Goal: Find contact information: Find contact information

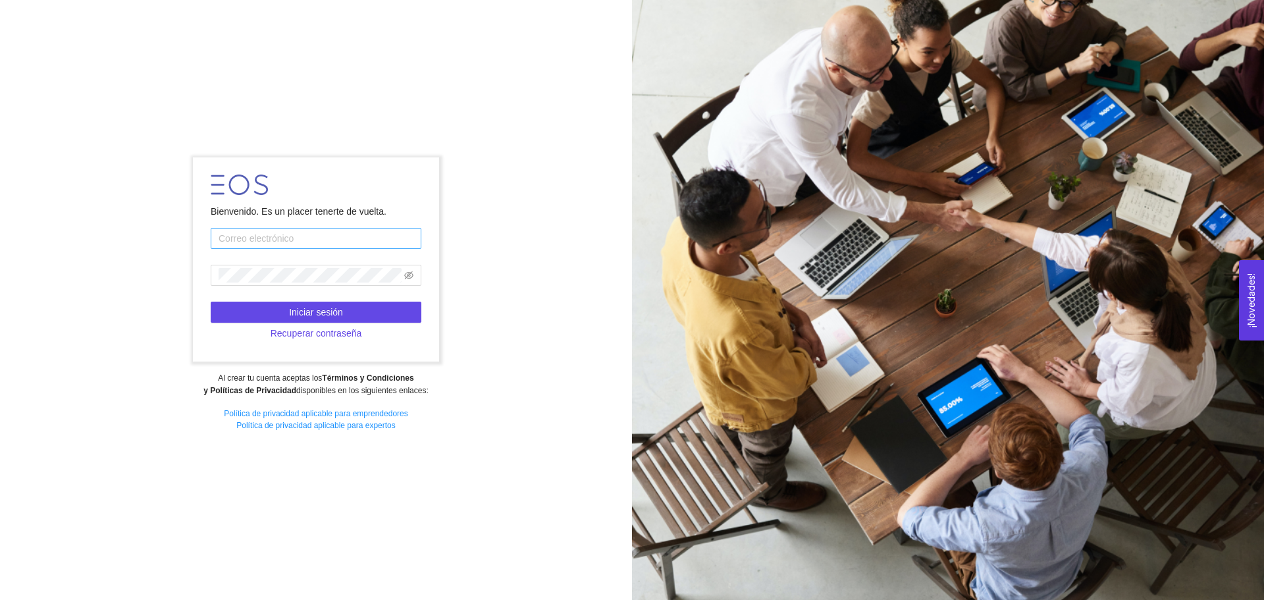
click at [286, 237] on input "text" at bounding box center [316, 238] width 211 height 21
type input "odille.sanchez@tec.mx"
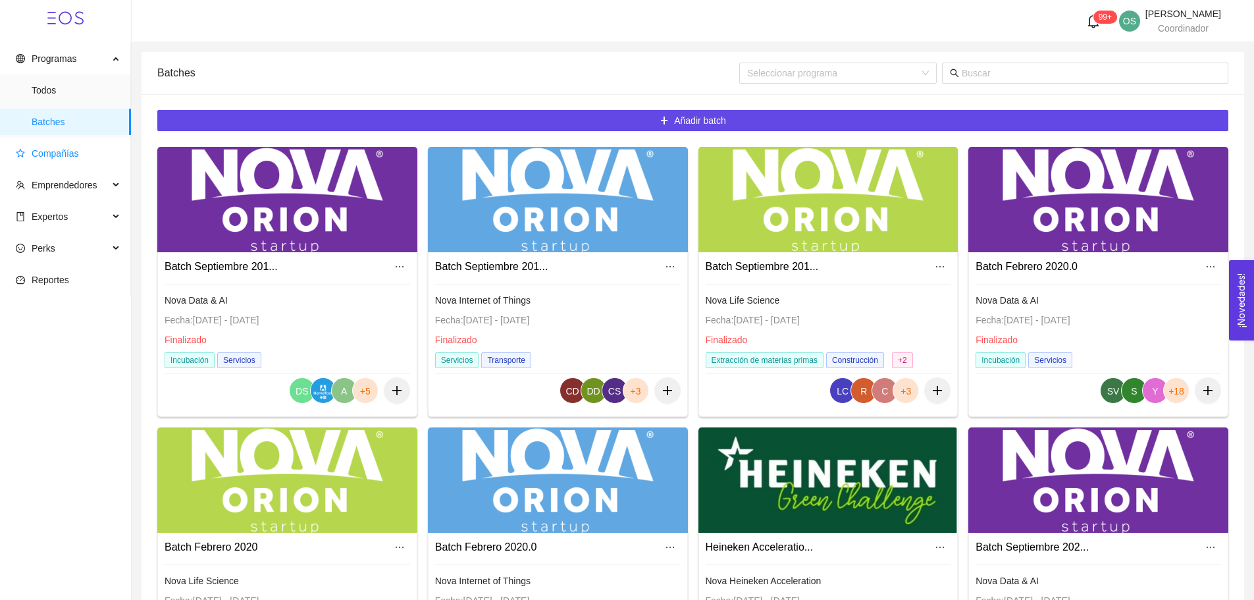
click at [76, 148] on span "Compañías" at bounding box center [55, 153] width 47 height 11
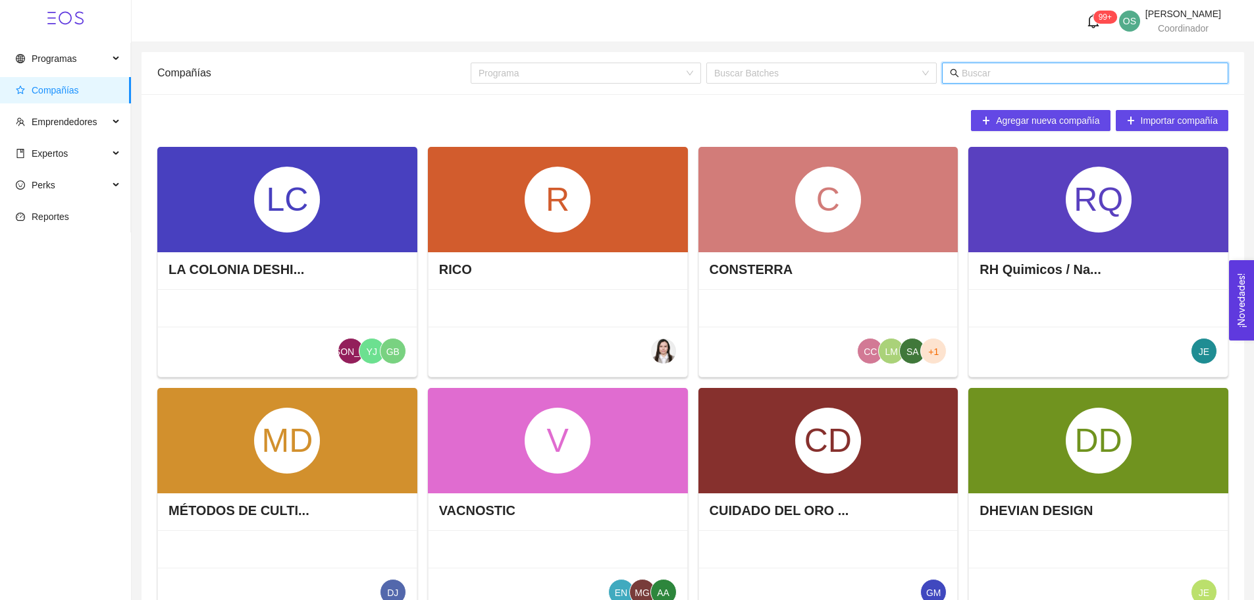
click at [975, 76] on input "text" at bounding box center [1091, 73] width 259 height 14
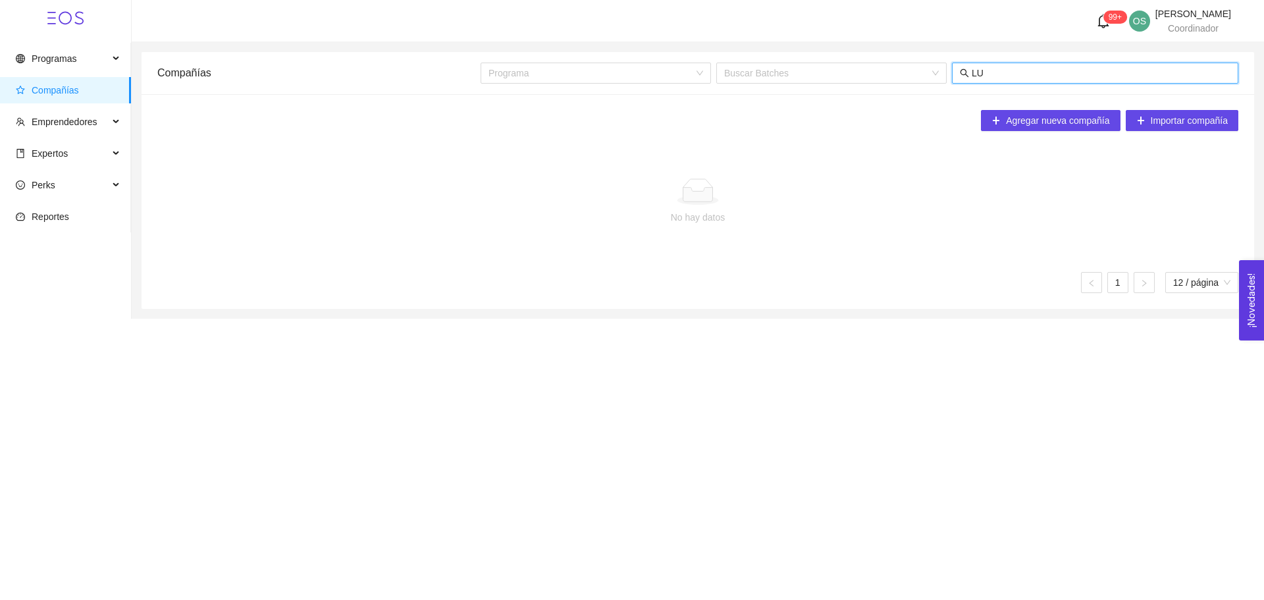
type input "L"
type input "V-LUNG"
click at [67, 118] on span "Emprendedores" at bounding box center [65, 122] width 66 height 11
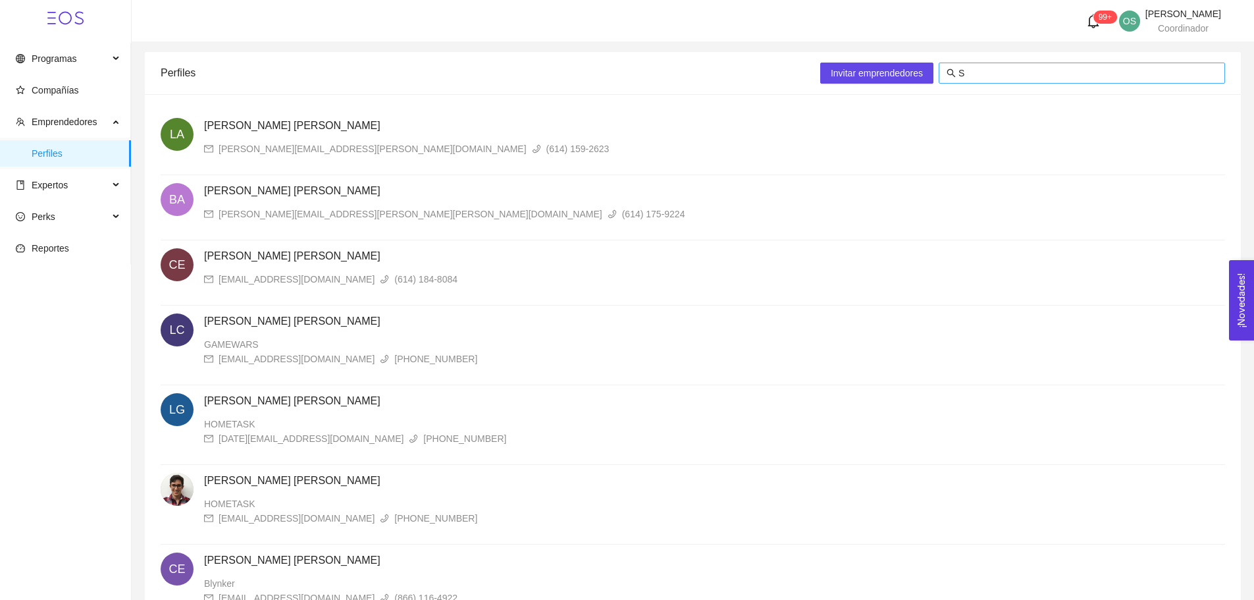
click at [969, 73] on input "S" at bounding box center [1087, 73] width 259 height 14
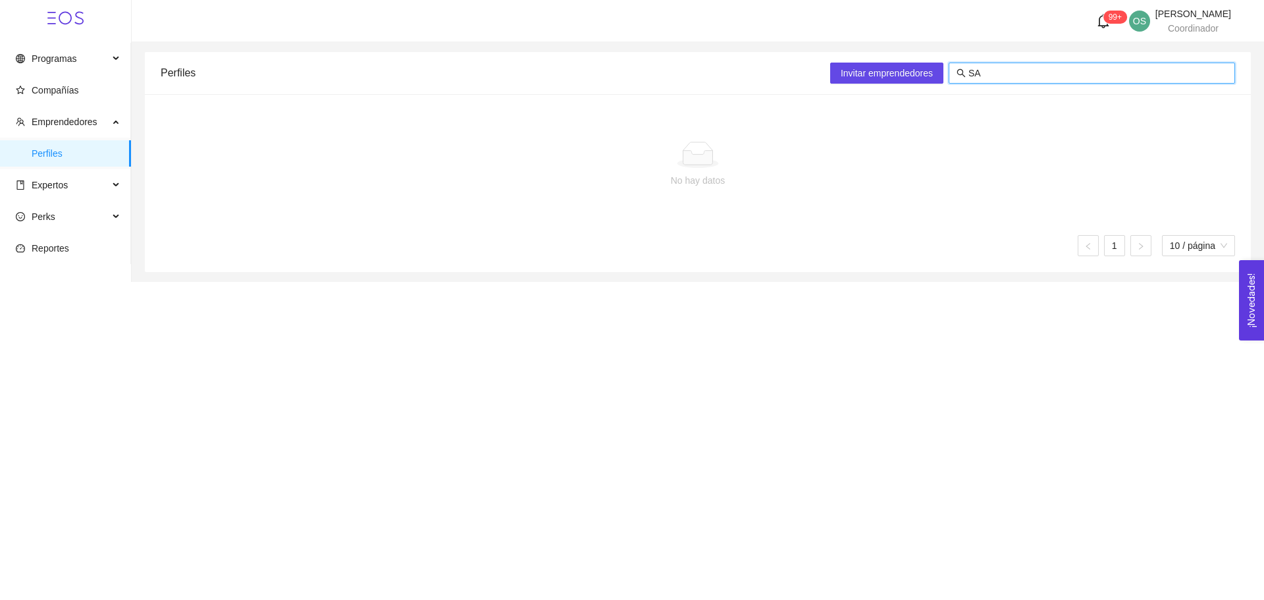
type input "S"
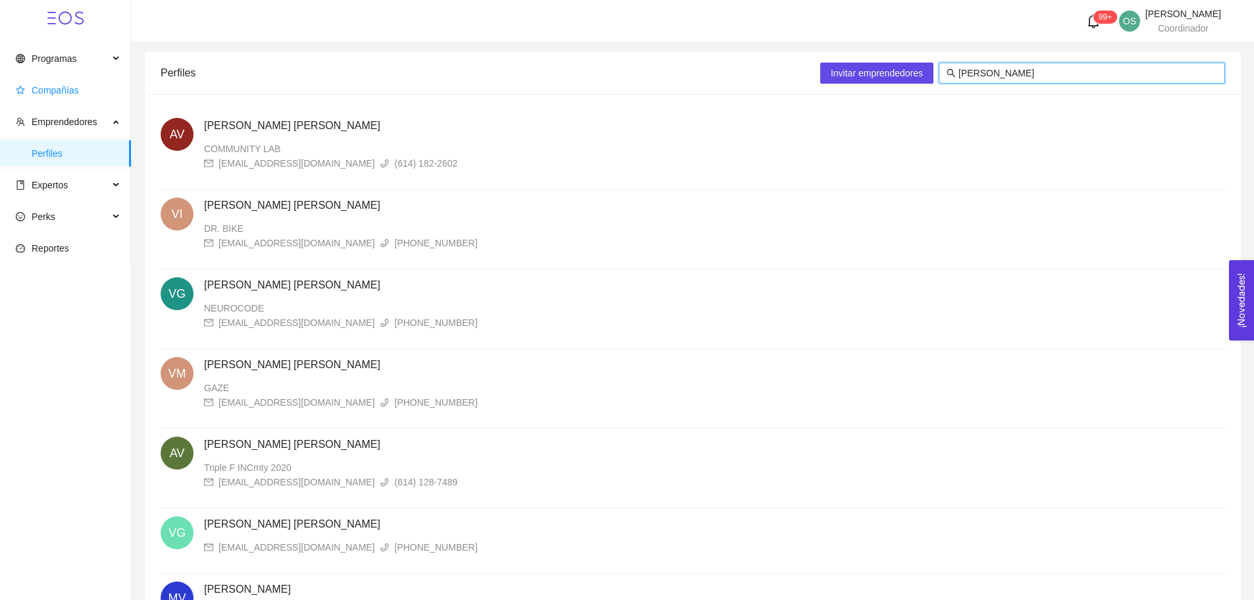
type input "VICTOR"
click at [73, 92] on span "Compañías" at bounding box center [55, 90] width 47 height 11
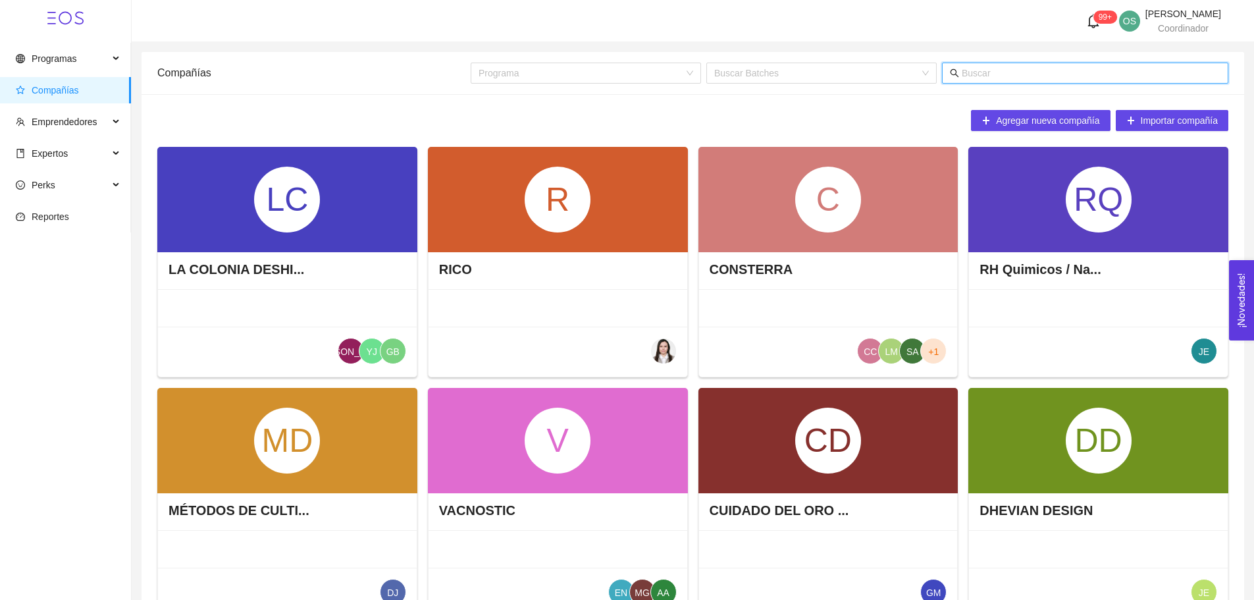
click at [1010, 68] on input "text" at bounding box center [1091, 73] width 259 height 14
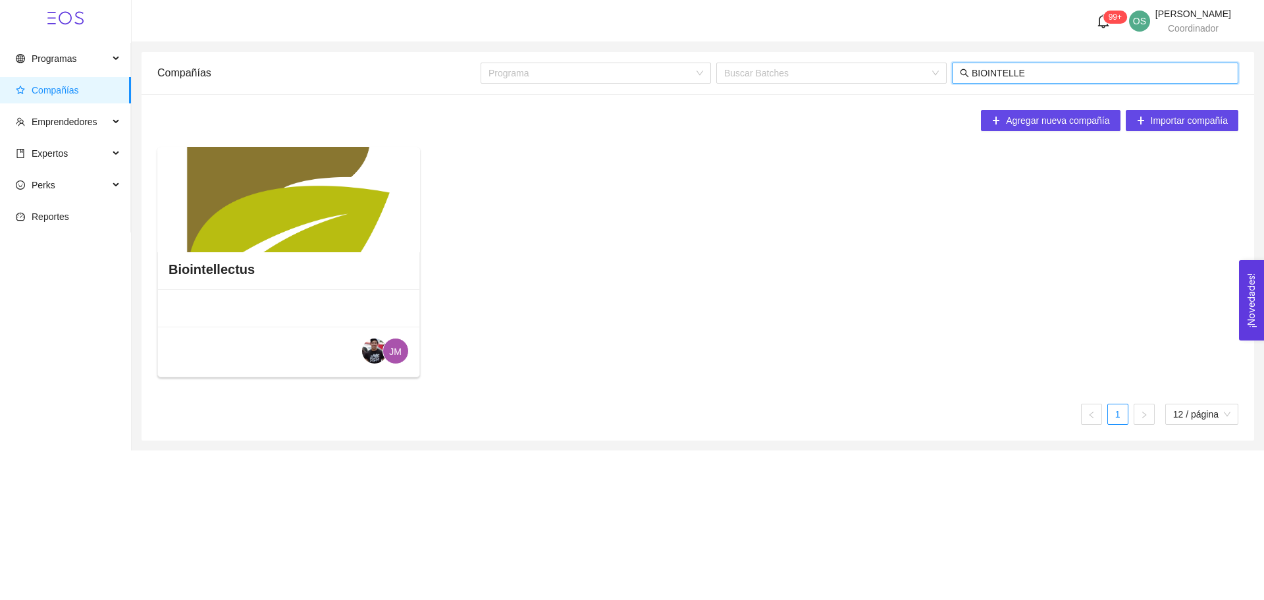
type input "BIOINTELLE"
click at [257, 261] on div "Biointellectus" at bounding box center [288, 268] width 261 height 39
click at [226, 272] on h4 "Biointellectus" at bounding box center [212, 269] width 86 height 18
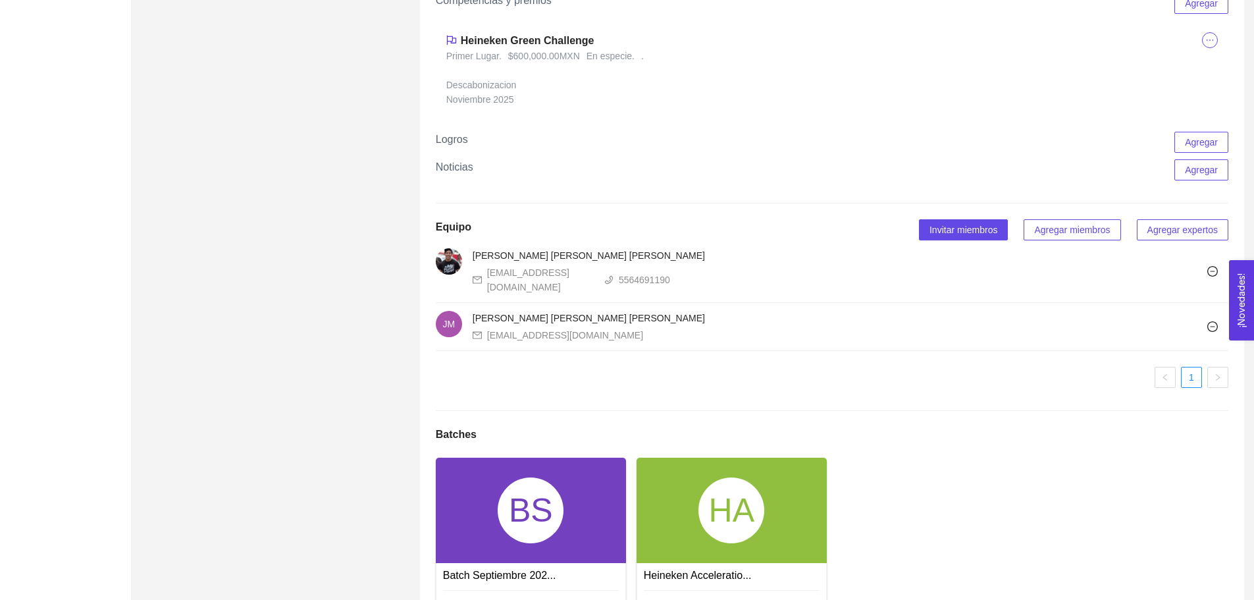
scroll to position [1277, 0]
drag, startPoint x: 702, startPoint y: 255, endPoint x: 627, endPoint y: 255, distance: 75.0
click at [627, 265] on div "victorantonio.flsa@gmail.com 5564691190" at bounding box center [822, 279] width 698 height 29
copy div "5564691190"
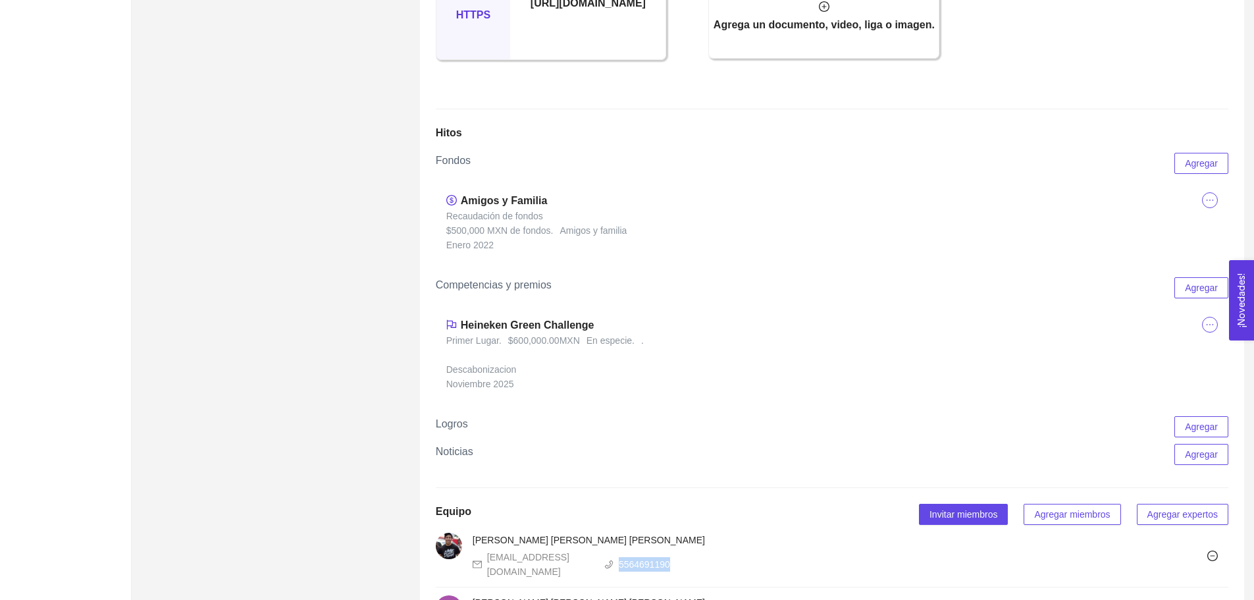
scroll to position [975, 0]
